Goal: Task Accomplishment & Management: Use online tool/utility

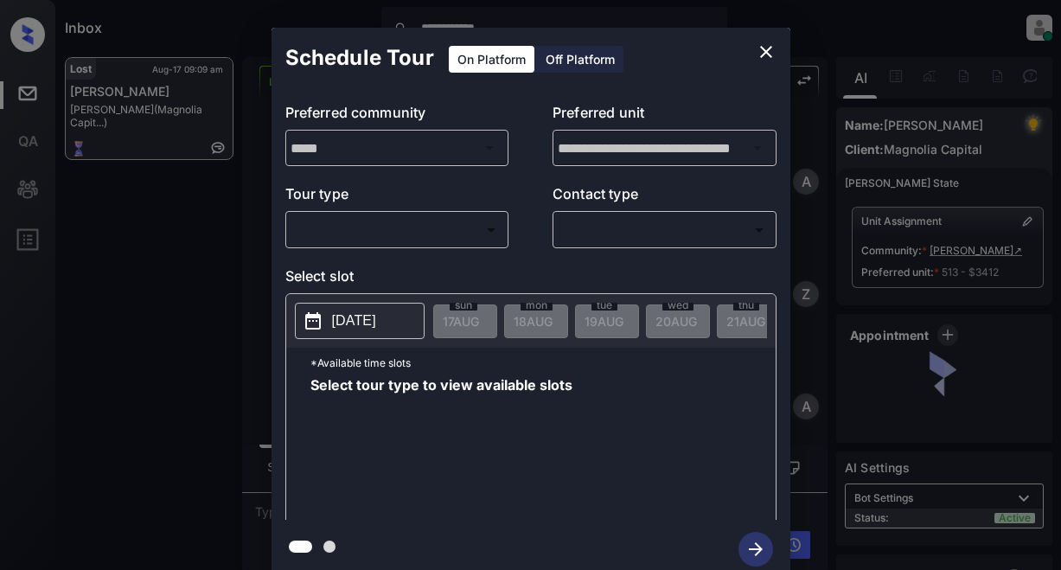
scroll to position [5844, 0]
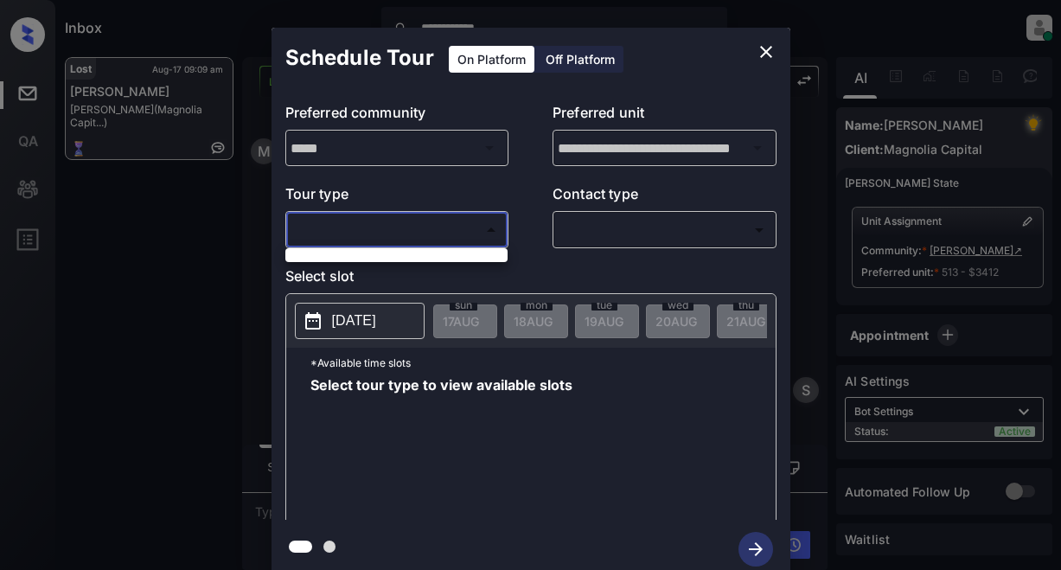
click at [472, 228] on body "**********" at bounding box center [530, 285] width 1061 height 570
click at [452, 229] on div at bounding box center [530, 285] width 1061 height 570
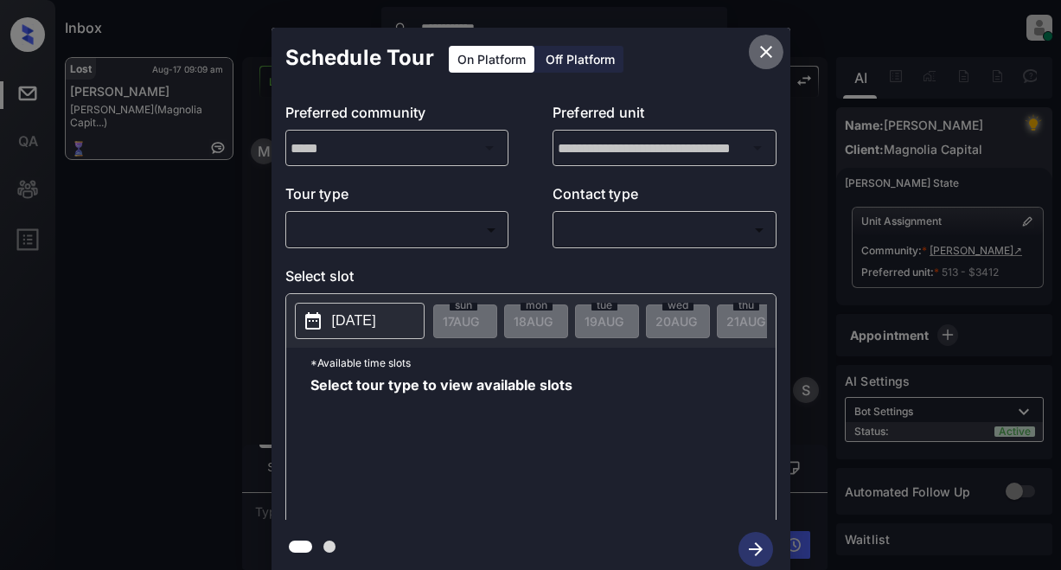
click at [768, 46] on icon "close" at bounding box center [766, 51] width 21 height 21
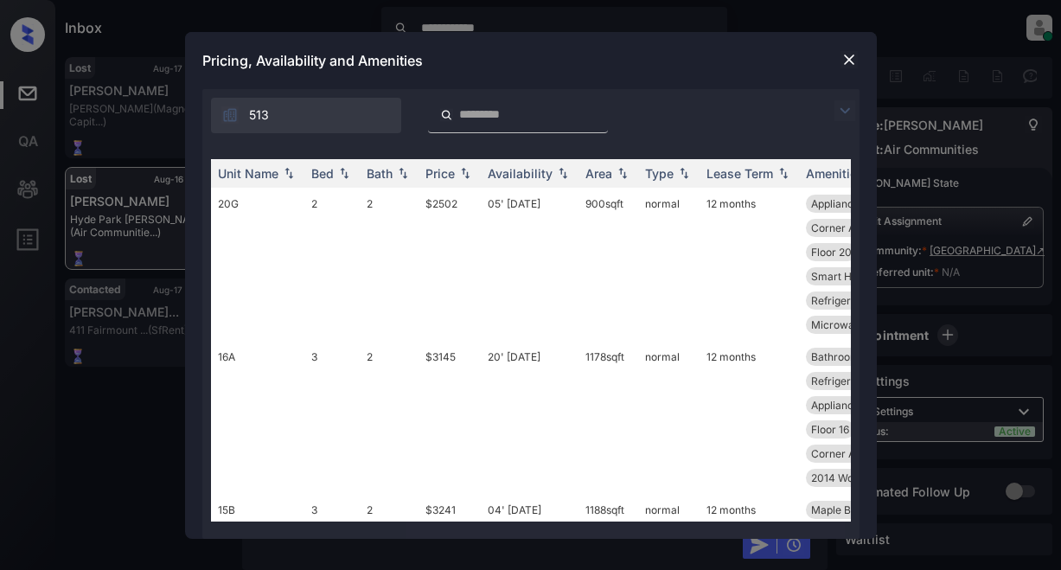
scroll to position [14281, 0]
click at [846, 112] on img at bounding box center [844, 110] width 21 height 21
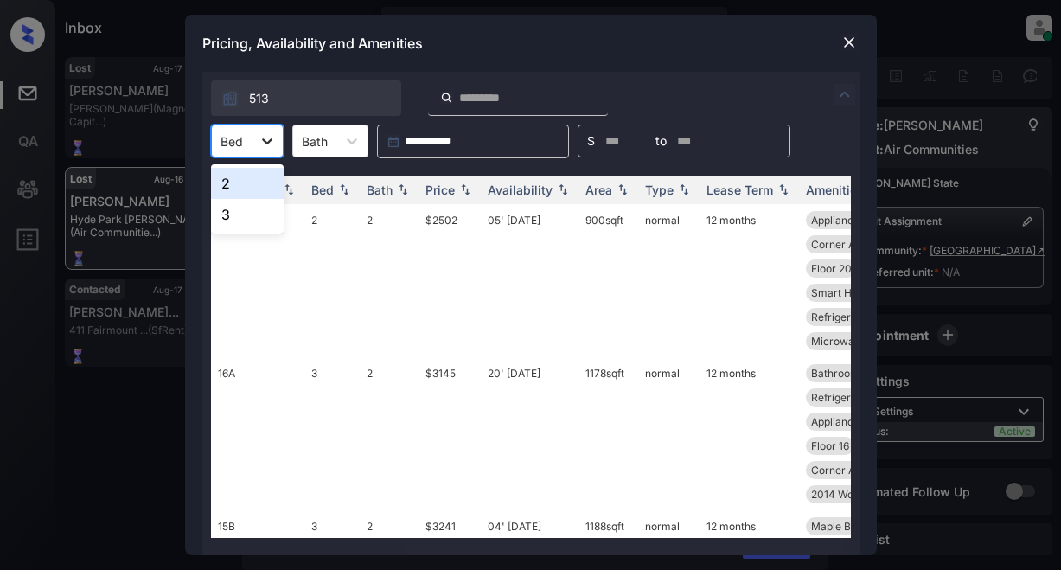
click at [269, 143] on icon at bounding box center [266, 140] width 17 height 17
click at [845, 39] on img at bounding box center [848, 42] width 17 height 17
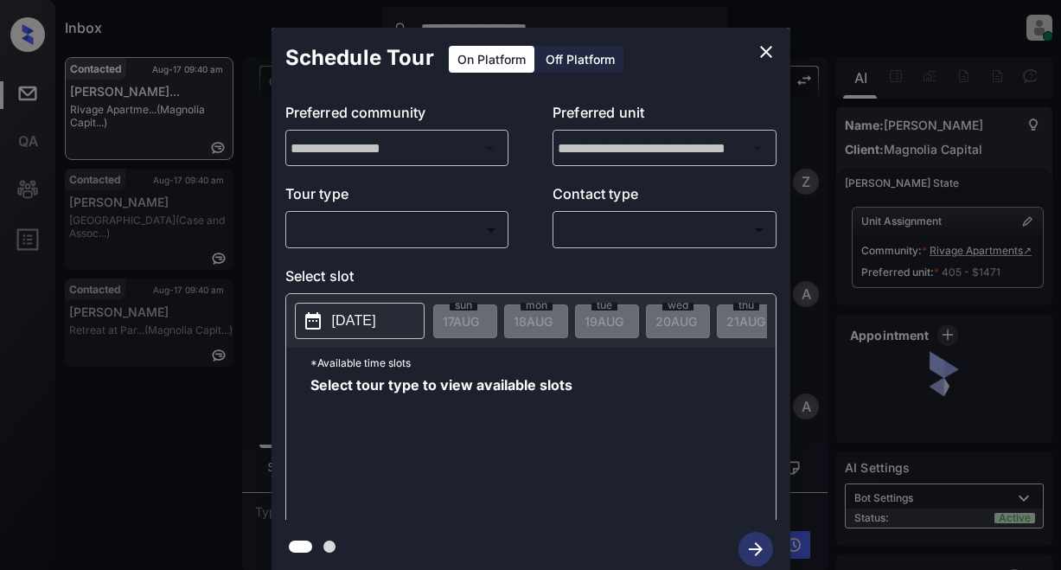
scroll to position [2101, 0]
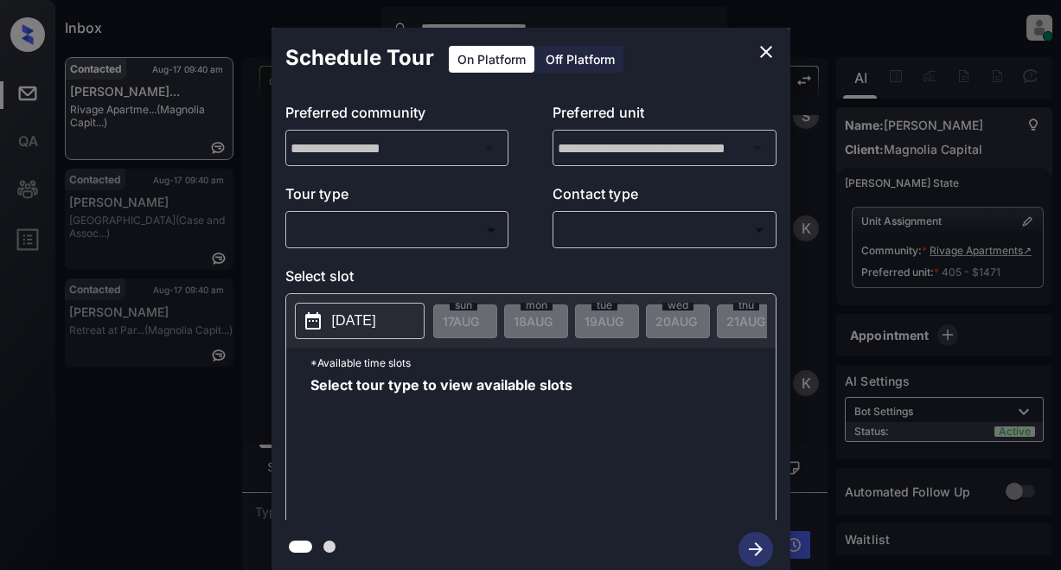
click at [409, 233] on body "**********" at bounding box center [530, 285] width 1061 height 570
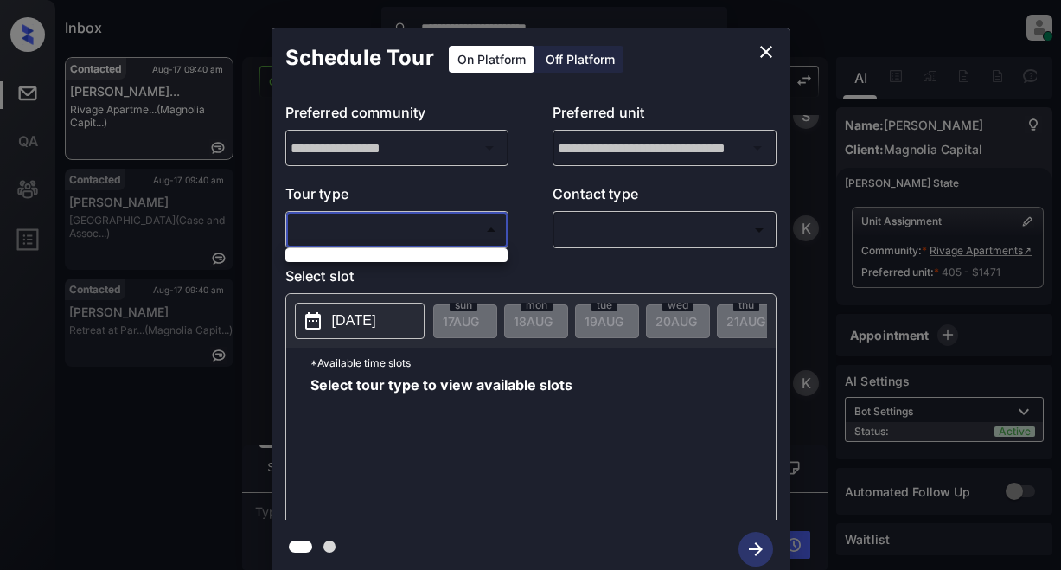
click at [394, 220] on div at bounding box center [530, 285] width 1061 height 570
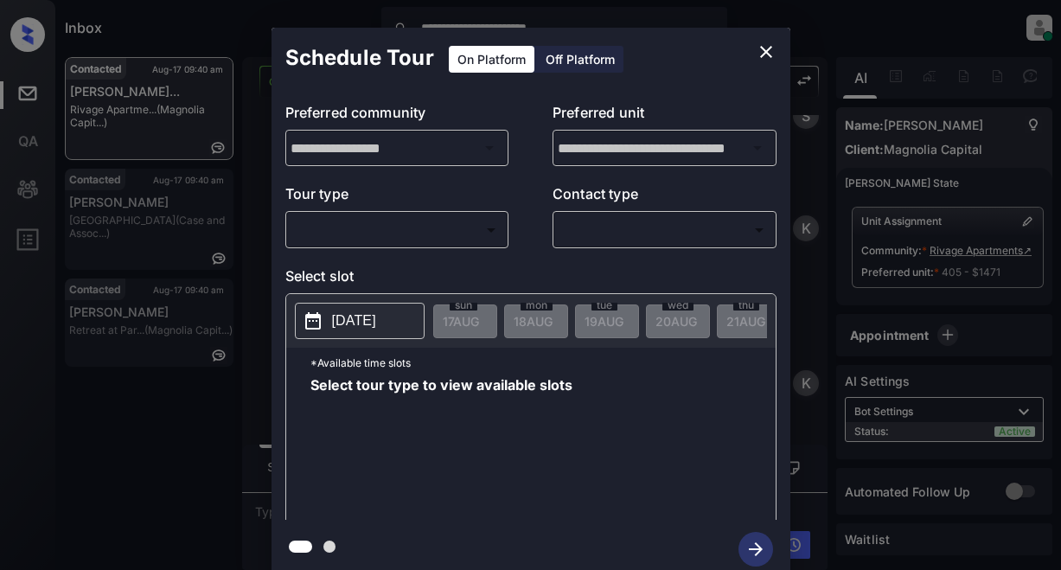
click at [147, 212] on div "**********" at bounding box center [530, 303] width 1061 height 606
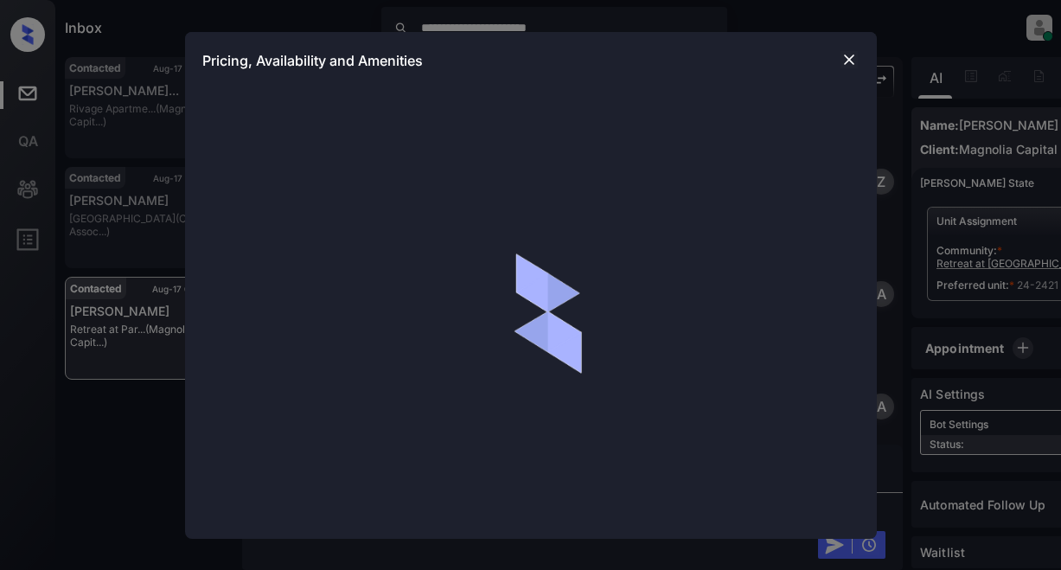
scroll to position [1699, 0]
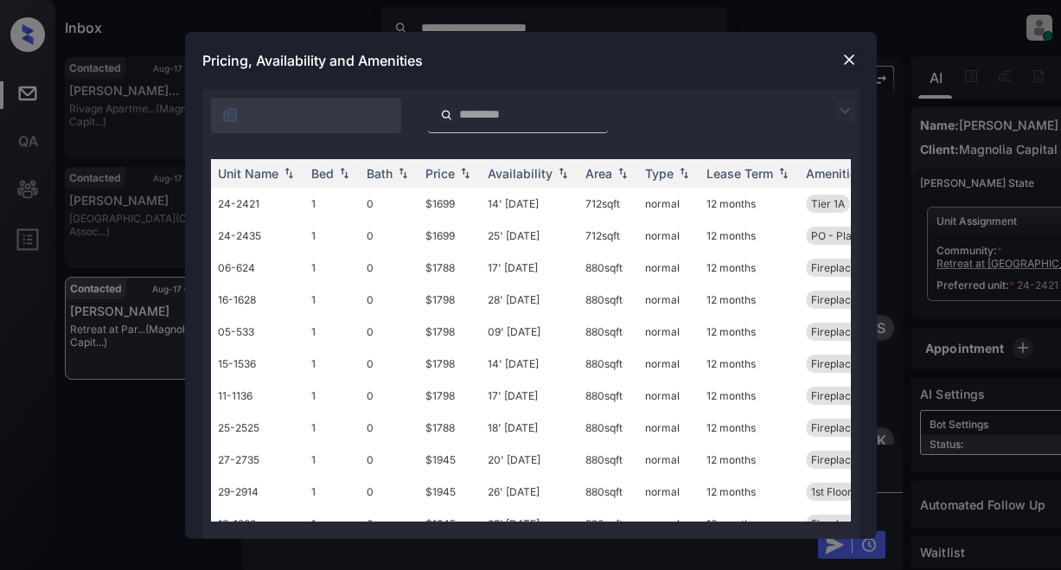
click at [848, 110] on img at bounding box center [844, 110] width 21 height 21
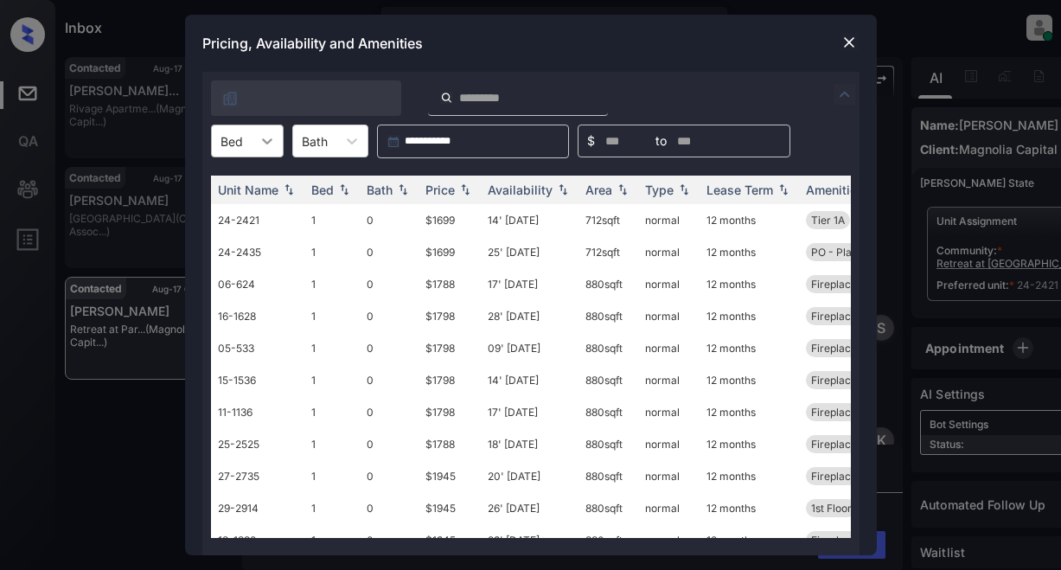
click at [270, 140] on icon at bounding box center [267, 141] width 10 height 6
click at [239, 188] on div "1" at bounding box center [247, 183] width 73 height 31
click at [843, 94] on img at bounding box center [844, 94] width 21 height 21
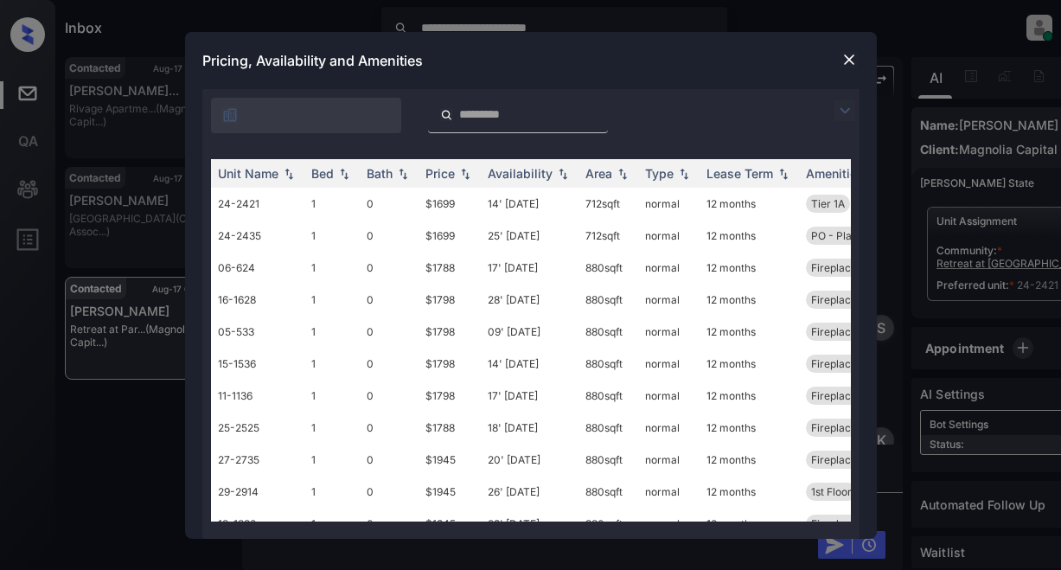
click at [844, 54] on img at bounding box center [848, 59] width 17 height 17
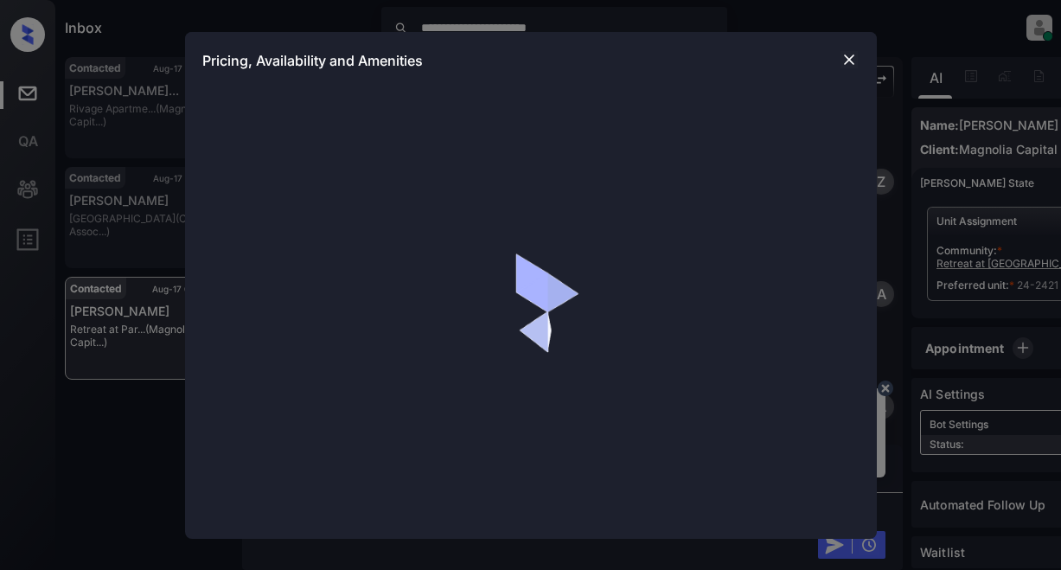
scroll to position [1699, 0]
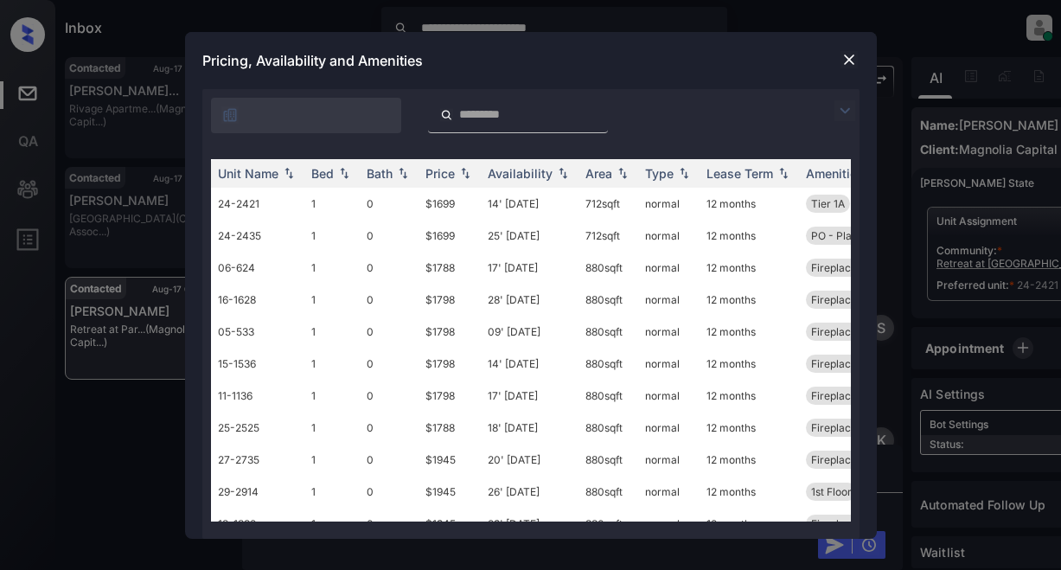
click at [847, 119] on img at bounding box center [844, 110] width 21 height 21
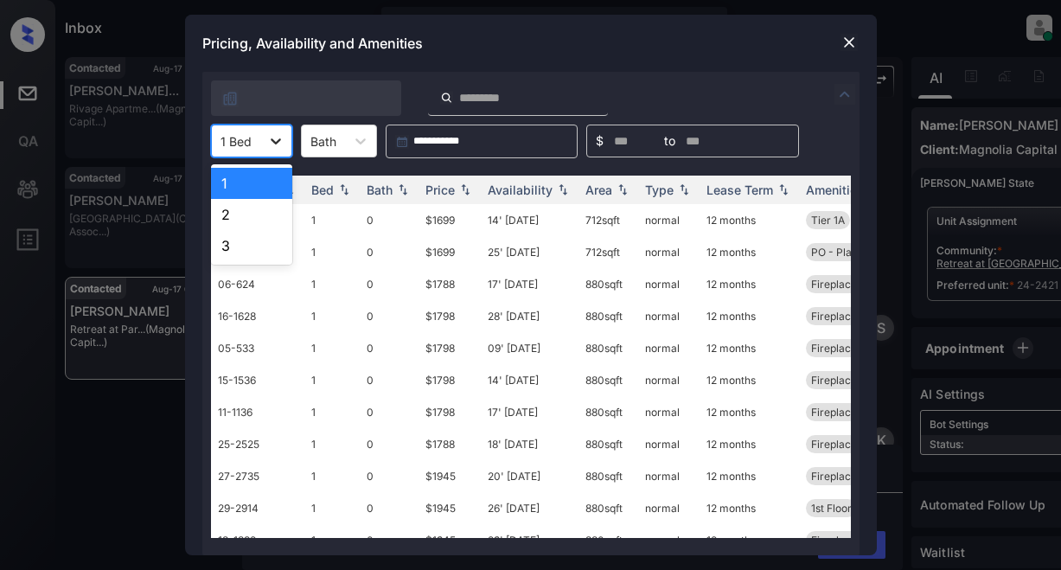
click at [275, 144] on icon at bounding box center [275, 140] width 17 height 17
click at [845, 48] on img at bounding box center [848, 42] width 17 height 17
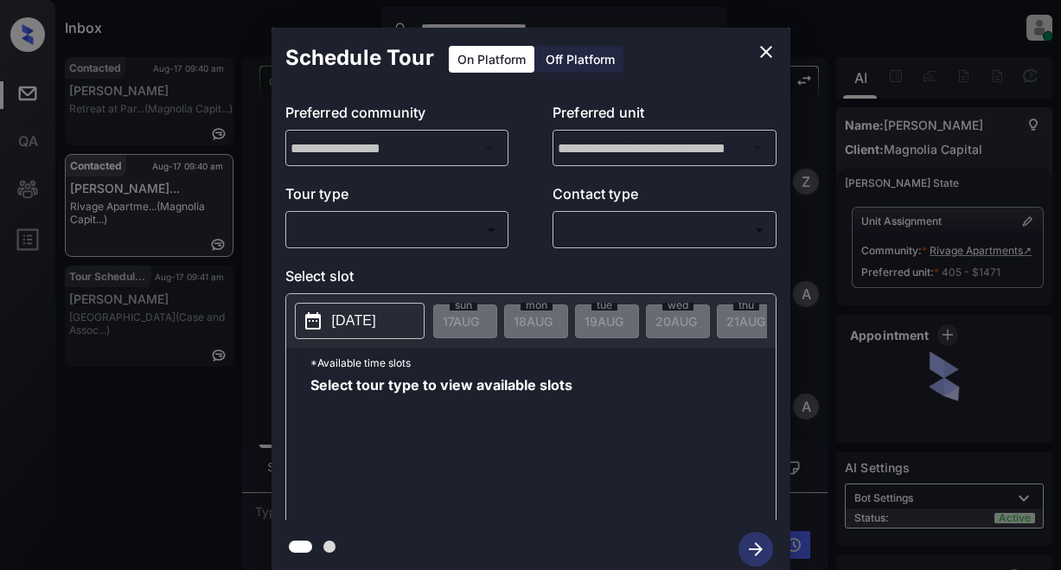
scroll to position [3012, 0]
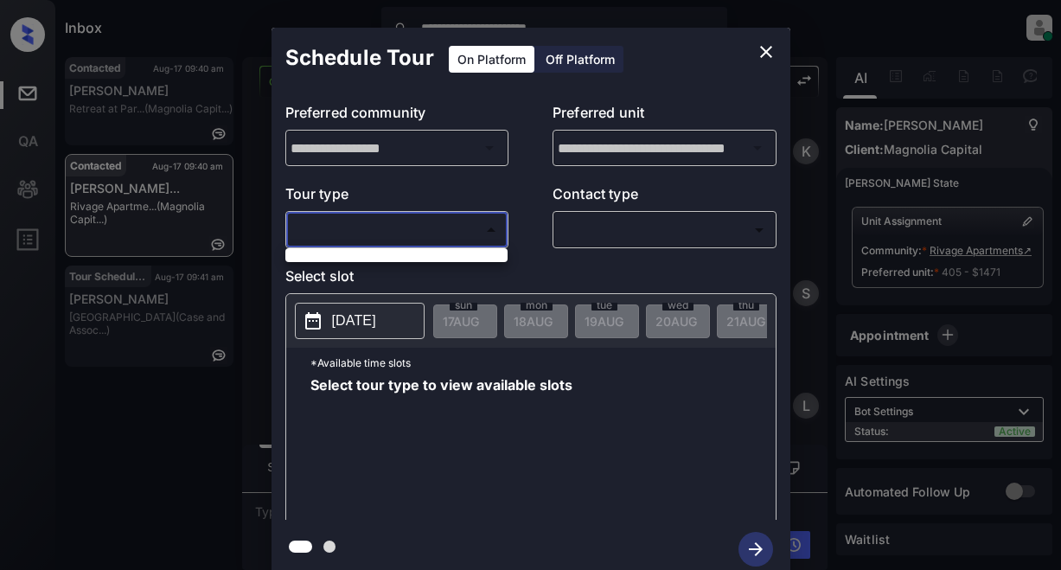
click at [430, 238] on body "**********" at bounding box center [530, 285] width 1061 height 570
